Goal: Use online tool/utility: Utilize a website feature to perform a specific function

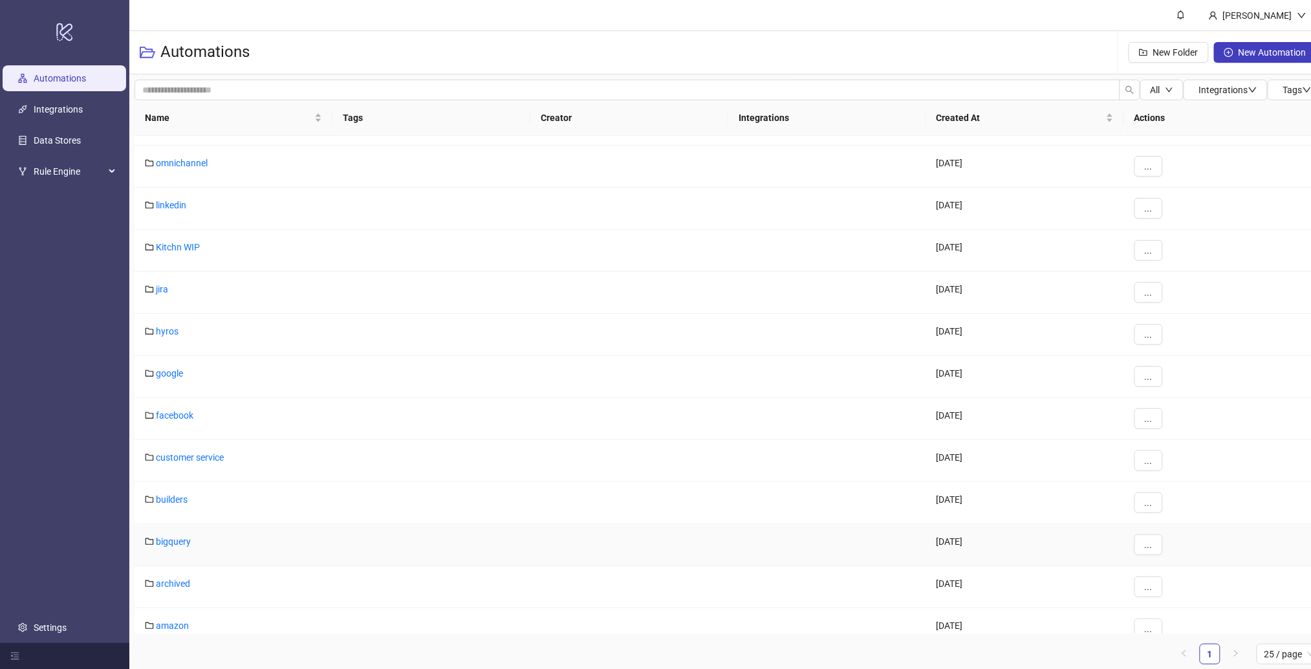
scroll to position [244, 0]
click at [170, 494] on link "builders" at bounding box center [172, 498] width 32 height 10
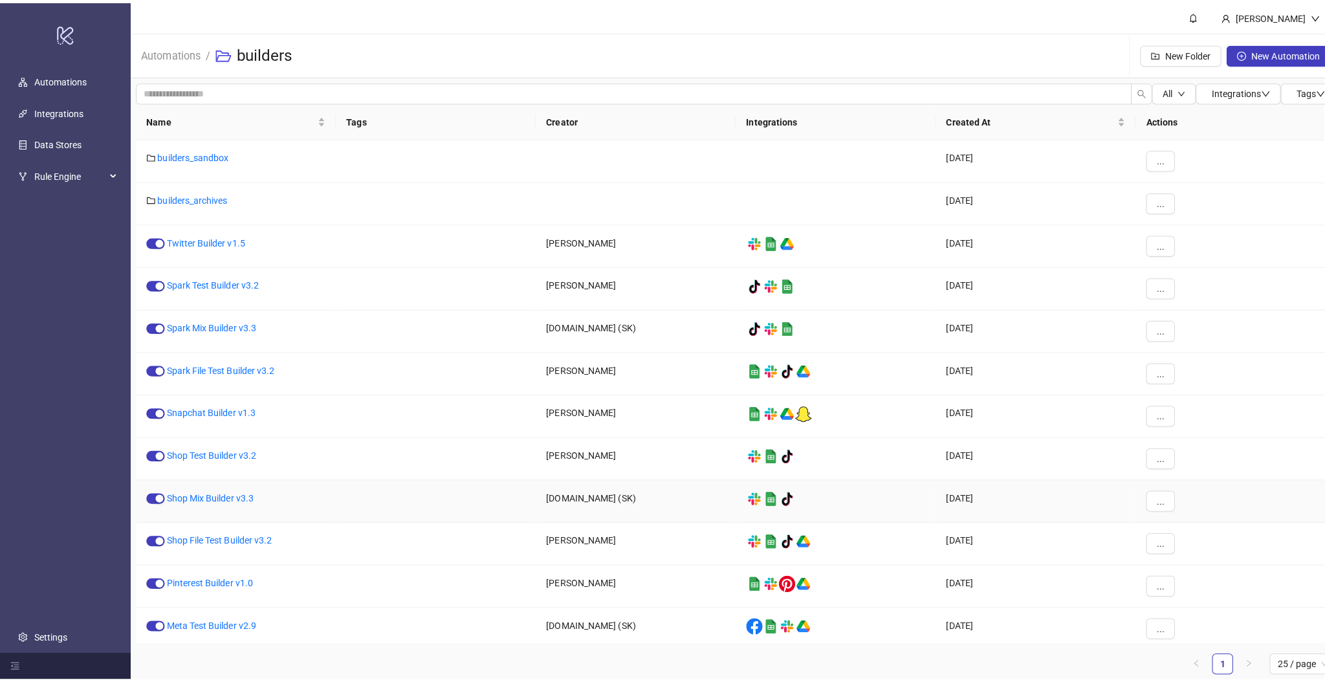
scroll to position [1, 0]
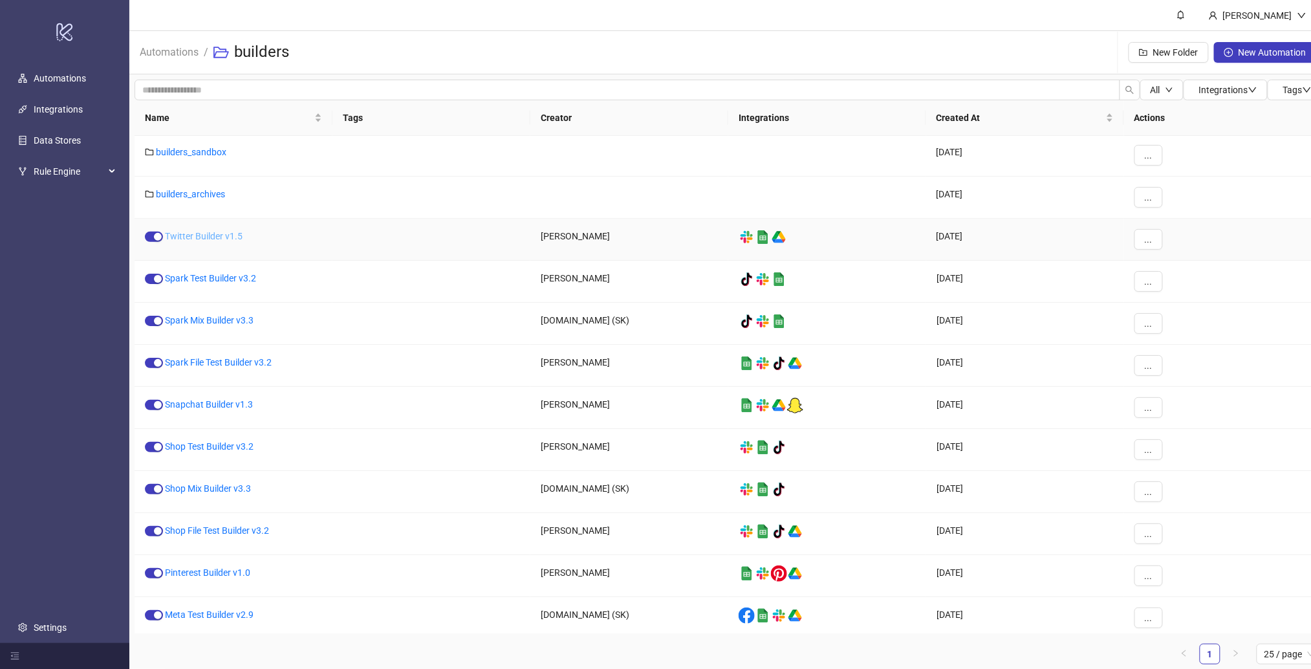
click at [192, 239] on link "Twitter Builder v1.5" at bounding box center [204, 236] width 78 height 10
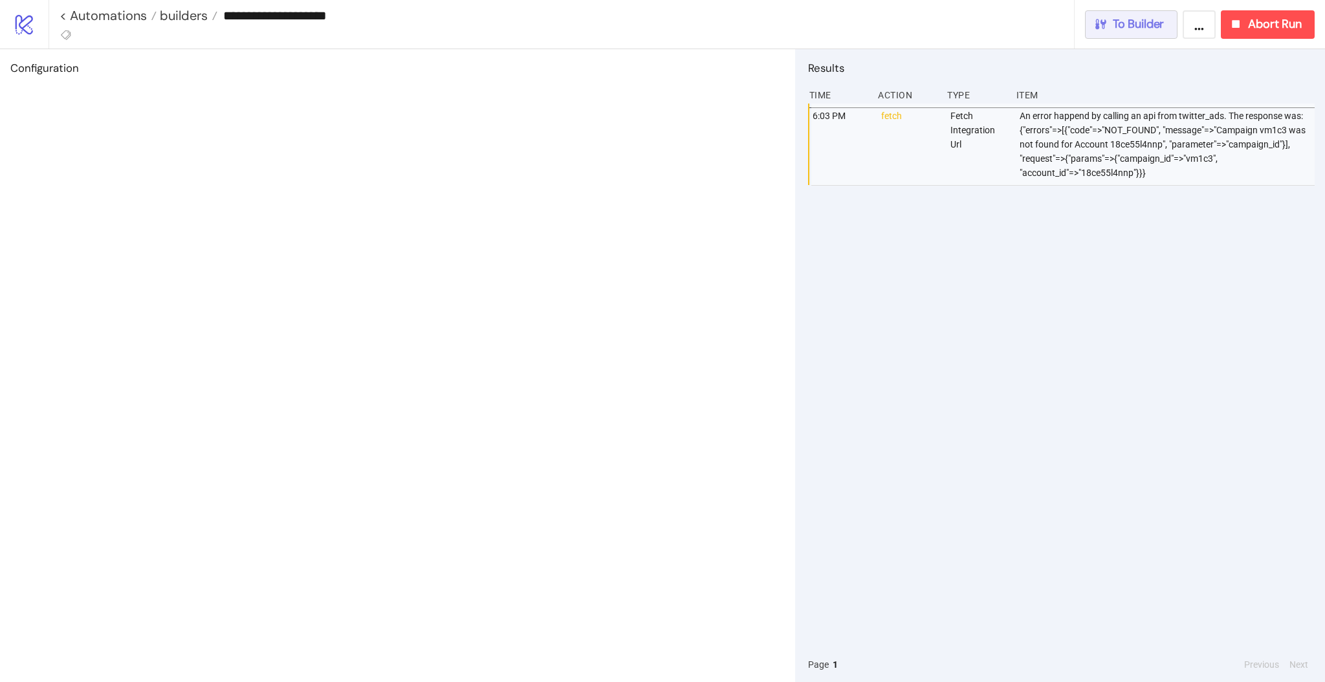
click at [1129, 26] on span "To Builder" at bounding box center [1139, 24] width 52 height 15
